Goal: Information Seeking & Learning: Check status

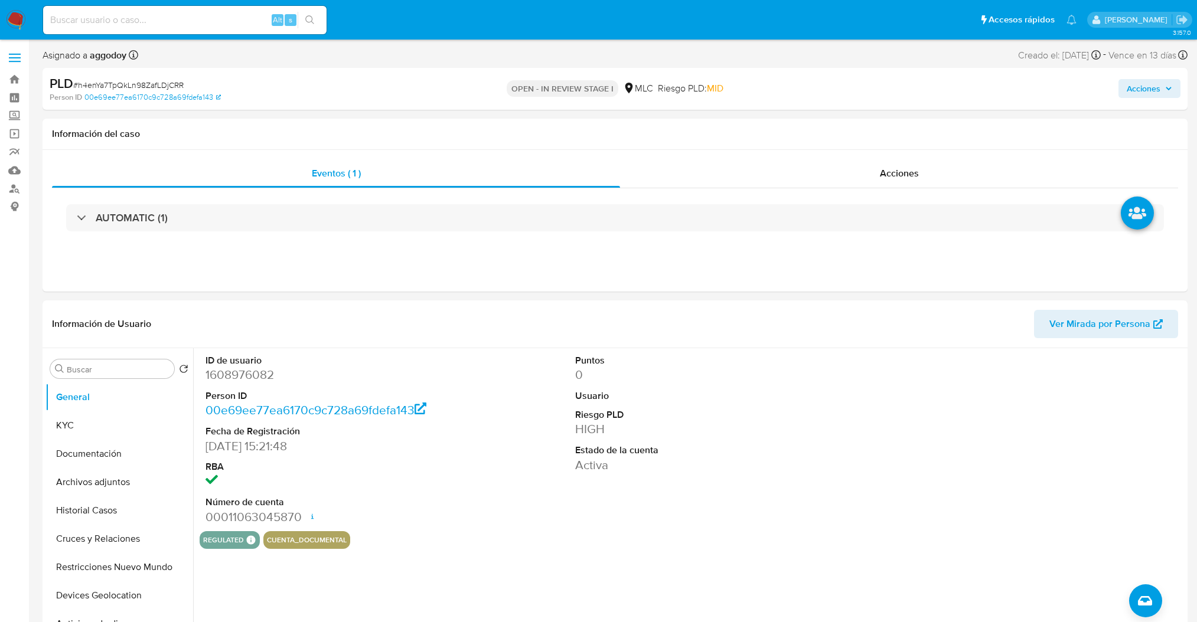
select select "10"
click at [115, 81] on span "# h4enYa7TpQkLn98ZafLDjCRR" at bounding box center [128, 85] width 110 height 12
copy span "h4enYa7TpQkLn98ZafLDjCRR"
click at [100, 424] on button "KYC" at bounding box center [114, 425] width 138 height 28
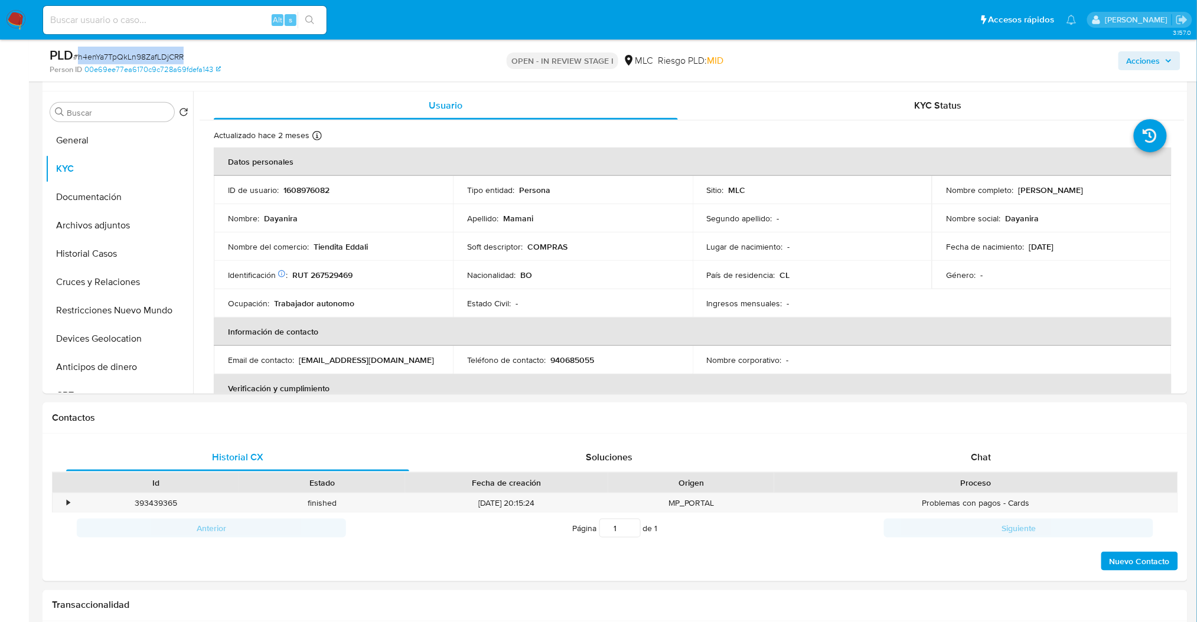
scroll to position [121, 0]
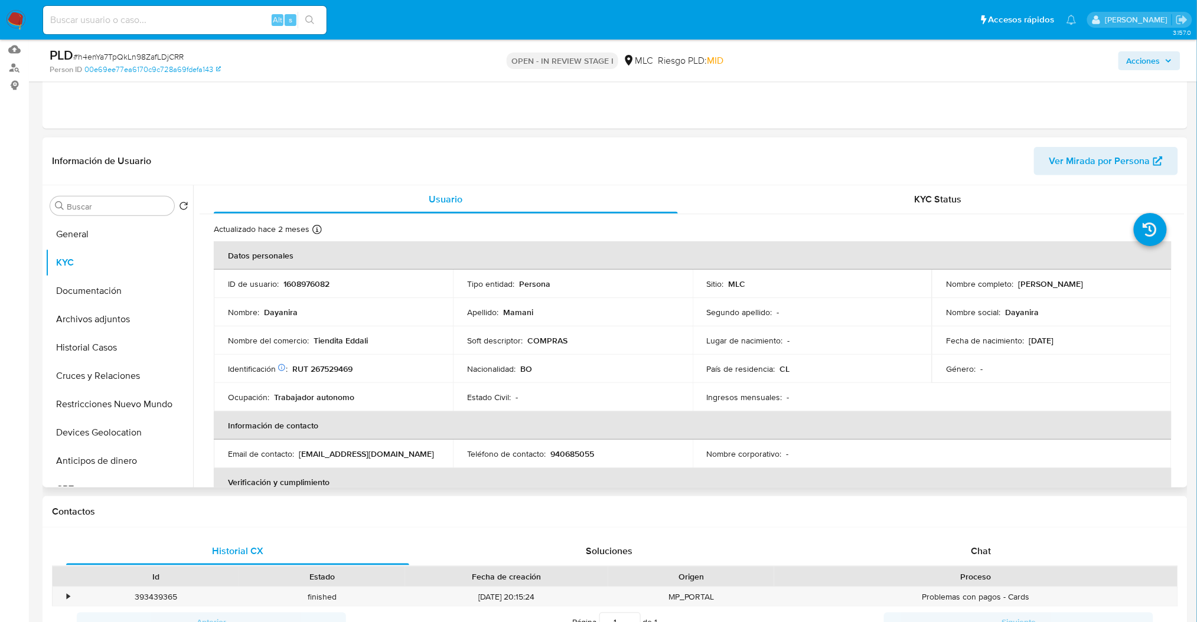
click at [1184, 220] on div "Usuario KYC Status Actualizado [DATE] Creado: [DATE] 16:21:56 Actualizado: [DAT…" at bounding box center [688, 336] width 991 height 302
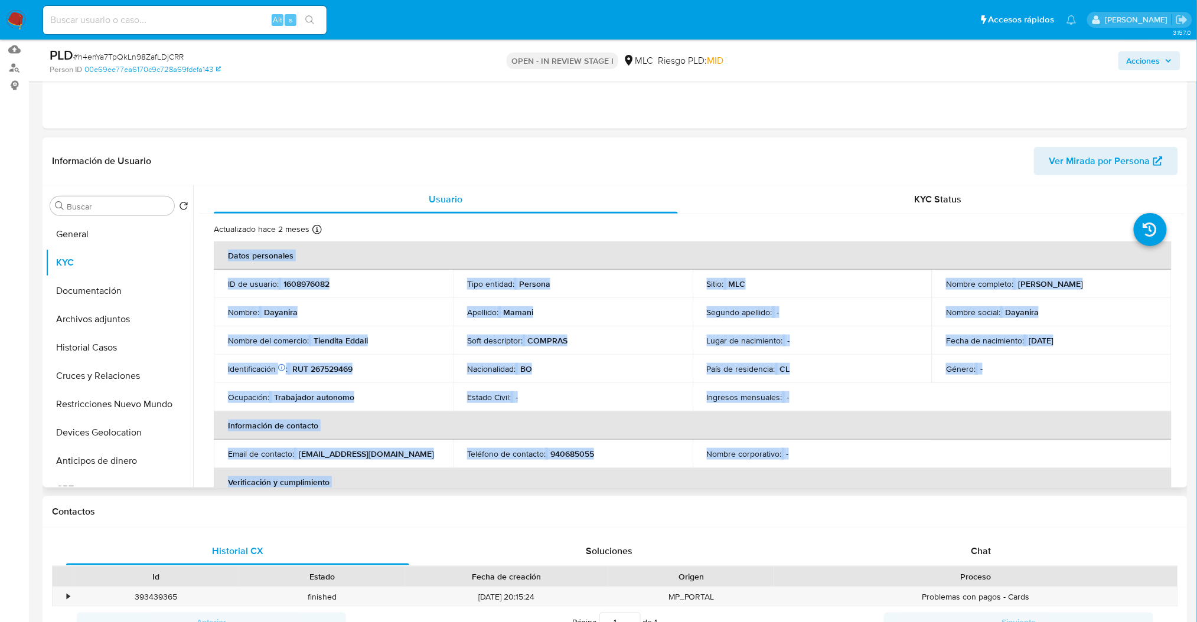
drag, startPoint x: 1184, startPoint y: 220, endPoint x: 1185, endPoint y: 241, distance: 21.9
click at [1185, 241] on div "Buscar Volver al orden por defecto General KYC Documentación Archivos adjuntos …" at bounding box center [615, 336] width 1145 height 302
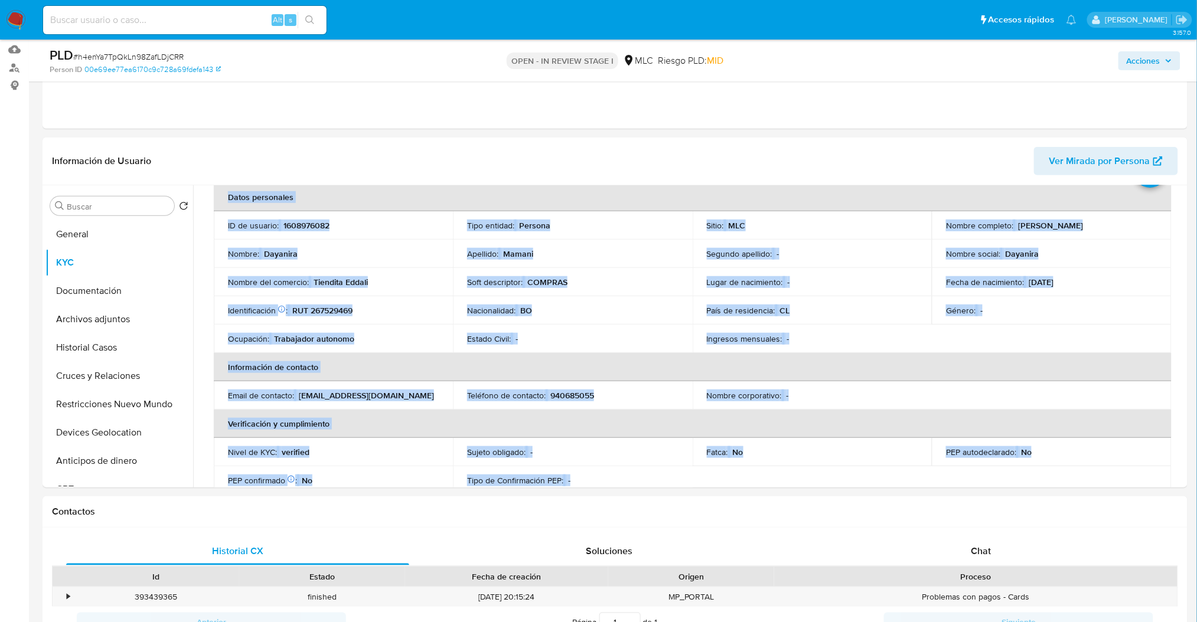
scroll to position [59, 0]
click at [975, 245] on td "Nombre social : [PERSON_NAME]" at bounding box center [1051, 253] width 239 height 28
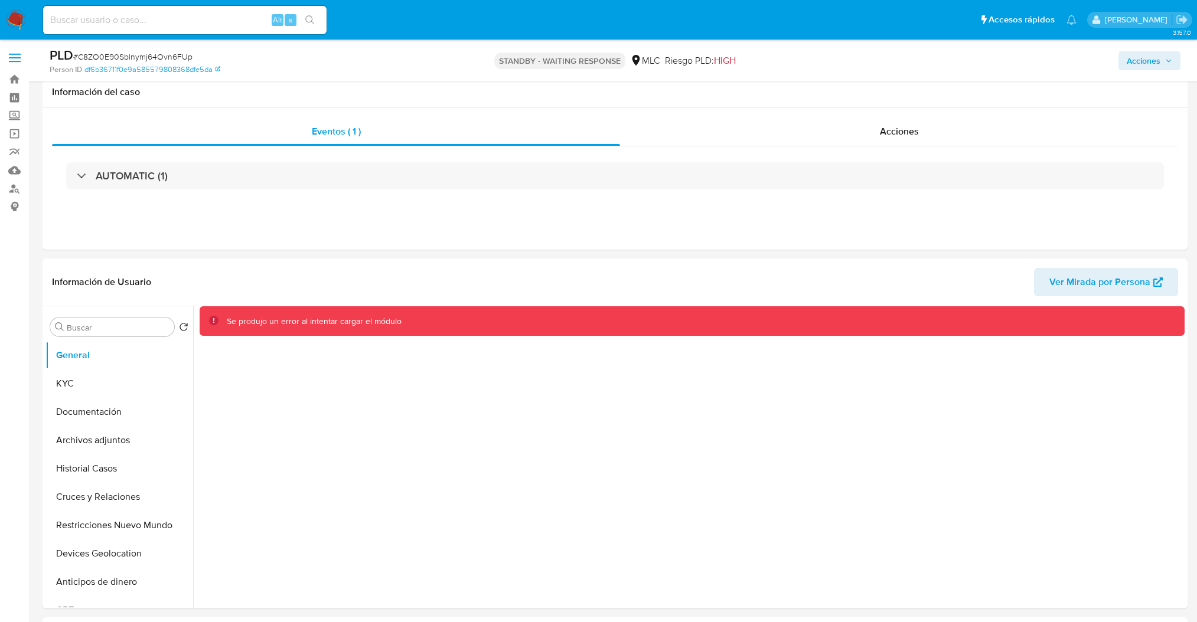
select select "10"
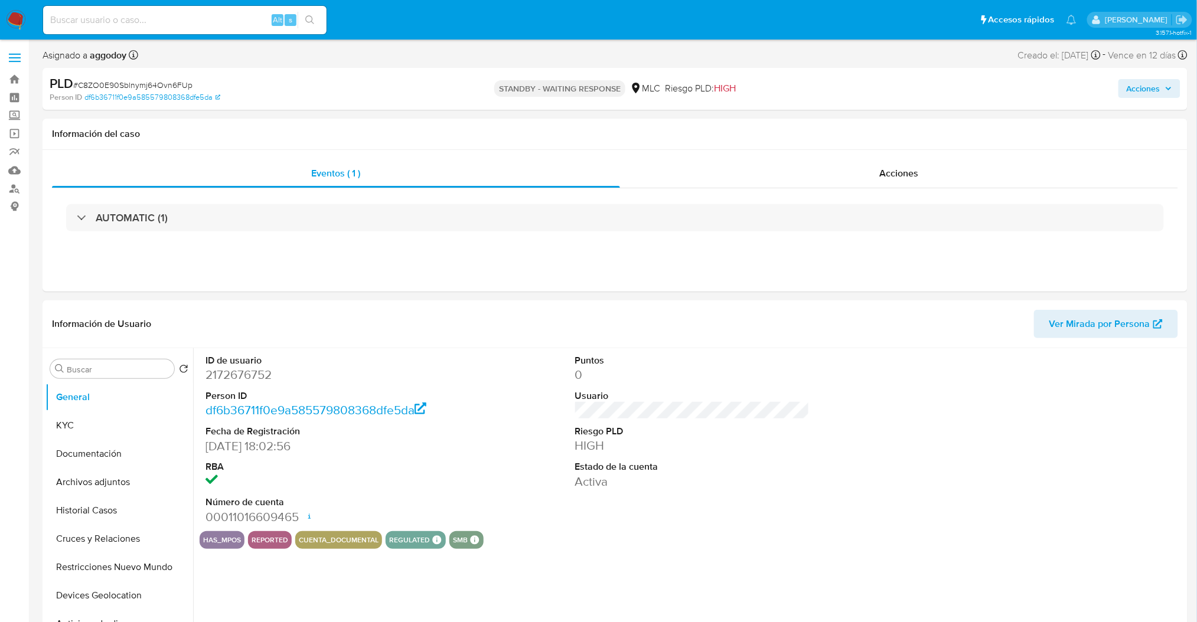
select select "10"
click at [883, 459] on div "ID de usuario 2172676752 Person ID df6b36711f0e9a585579808368dfe5da Fecha de Re…" at bounding box center [692, 439] width 985 height 183
